Goal: Task Accomplishment & Management: Manage account settings

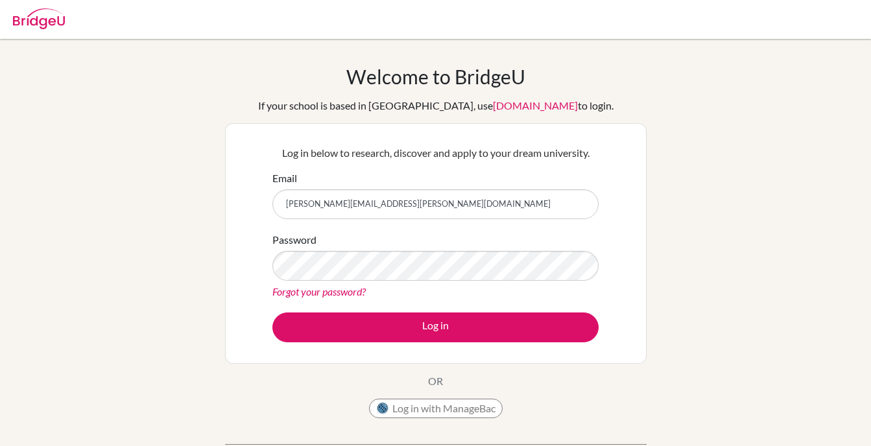
type input "[PERSON_NAME][EMAIL_ADDRESS][PERSON_NAME][DOMAIN_NAME]"
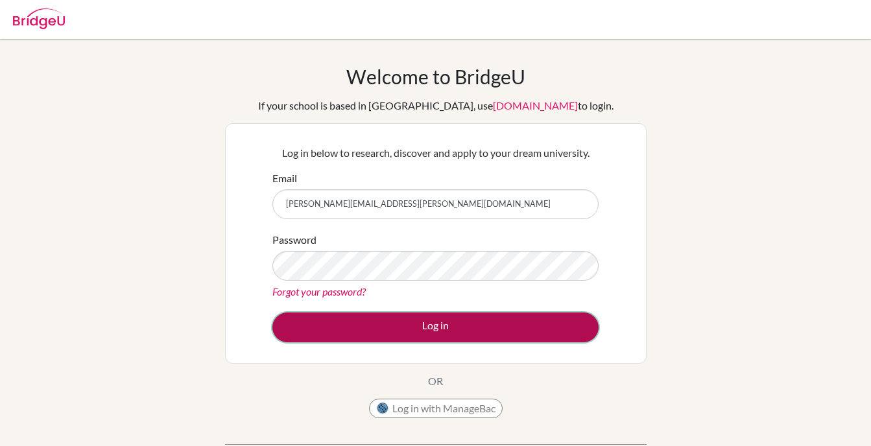
click at [458, 331] on button "Log in" at bounding box center [435, 327] width 326 height 30
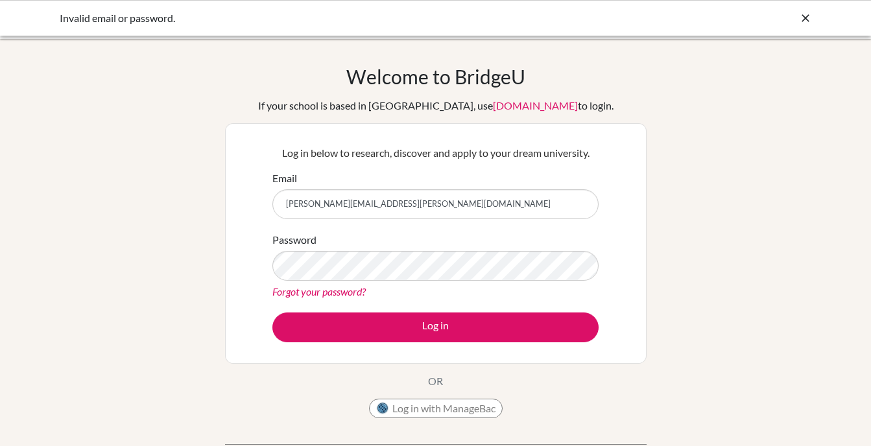
click at [357, 292] on link "Forgot your password?" at bounding box center [318, 291] width 93 height 12
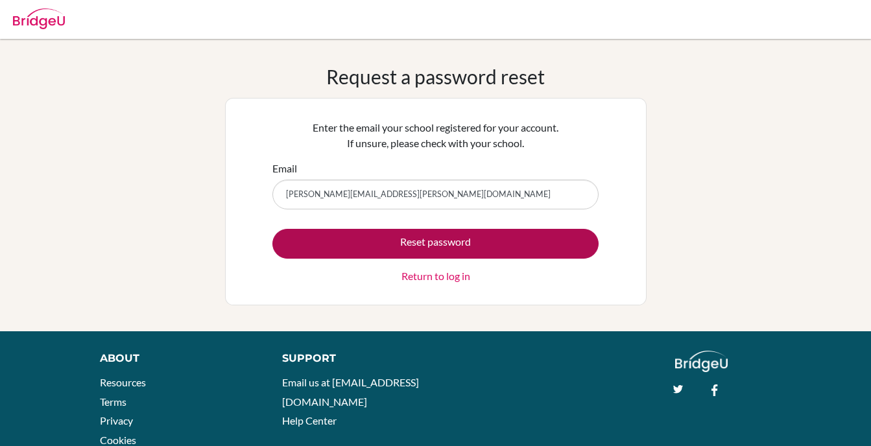
type input "[PERSON_NAME][EMAIL_ADDRESS][PERSON_NAME][DOMAIN_NAME]"
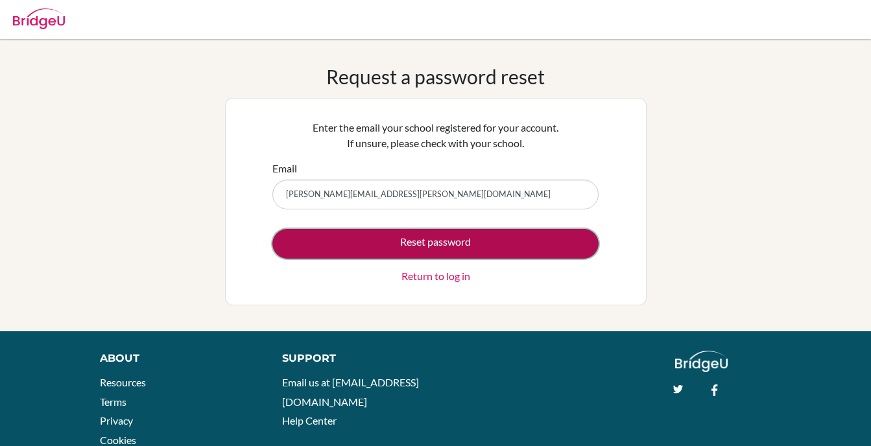
click at [439, 247] on button "Reset password" at bounding box center [435, 244] width 326 height 30
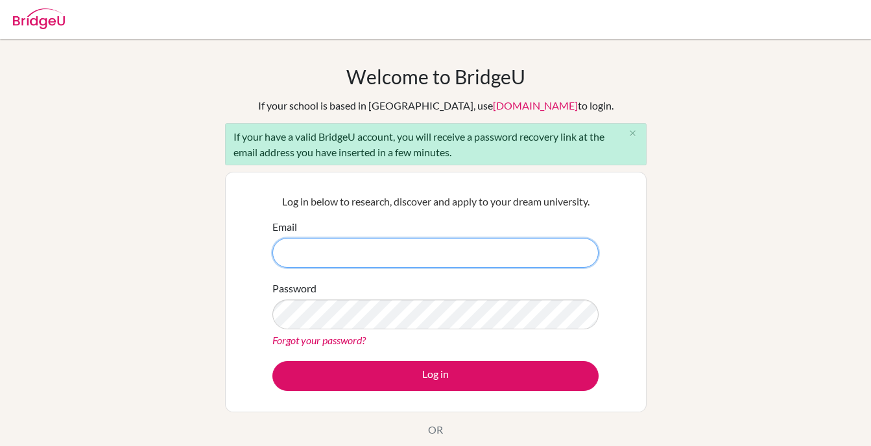
click at [327, 252] on input "Email" at bounding box center [435, 253] width 326 height 30
type input "[PERSON_NAME][EMAIL_ADDRESS][PERSON_NAME][DOMAIN_NAME]"
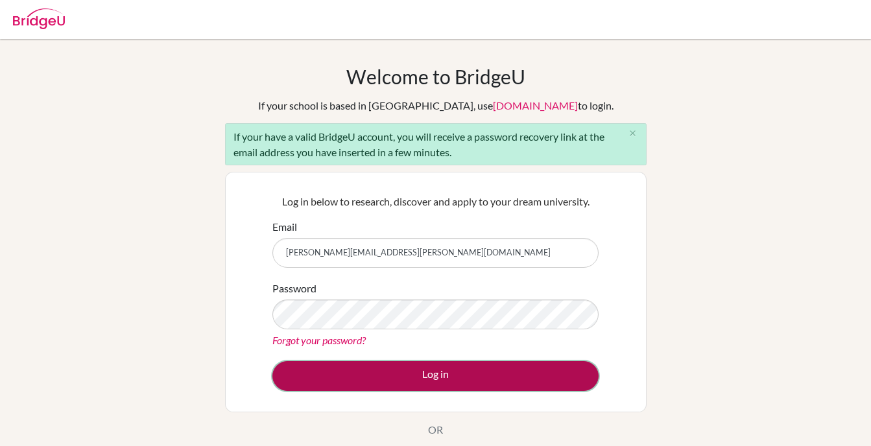
click at [404, 374] on button "Log in" at bounding box center [435, 376] width 326 height 30
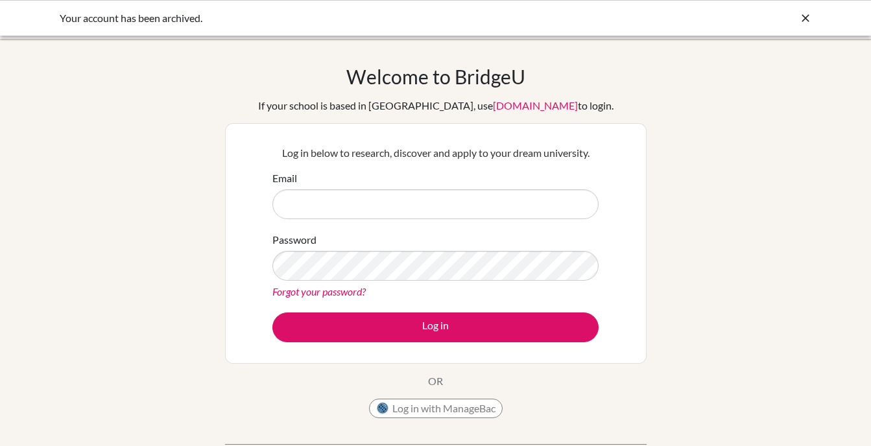
click at [807, 15] on icon at bounding box center [805, 18] width 13 height 13
